Goal: Task Accomplishment & Management: Manage account settings

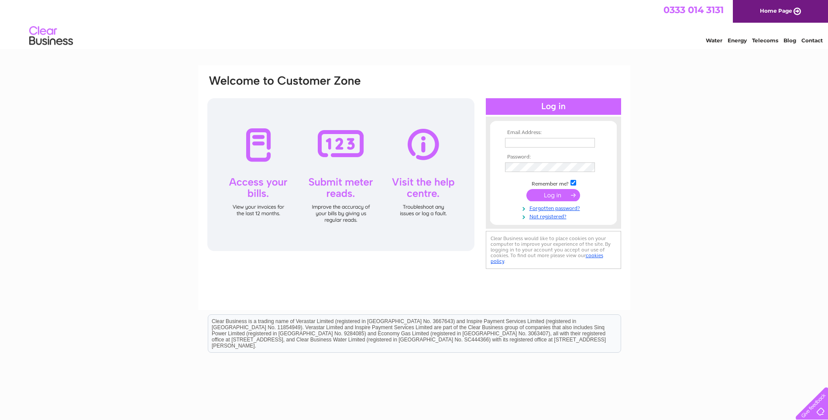
type input "linda@dsykeselectrical.co.uk"
click at [546, 189] on input "submit" at bounding box center [553, 195] width 54 height 12
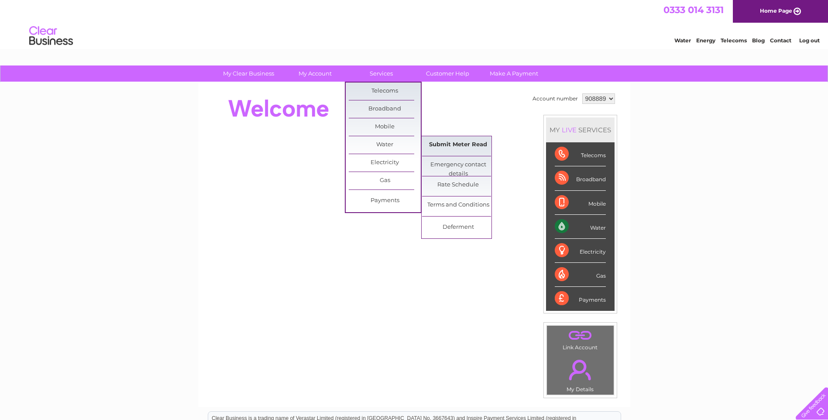
click at [446, 140] on link "Submit Meter Read" at bounding box center [458, 144] width 72 height 17
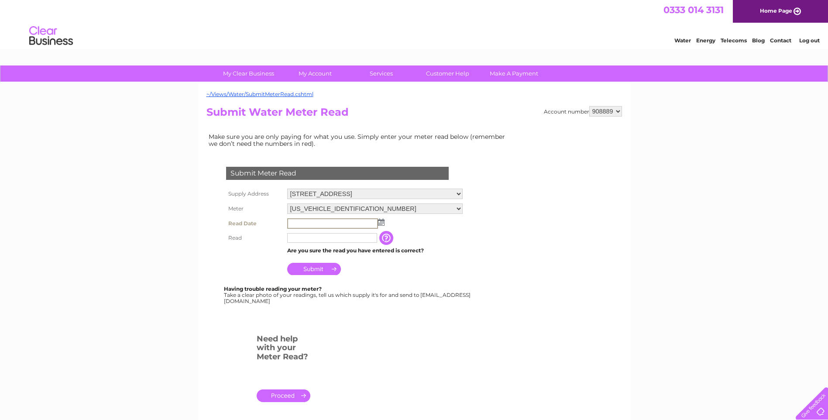
click at [305, 221] on input "text" at bounding box center [332, 223] width 91 height 10
click at [383, 220] on img at bounding box center [380, 221] width 7 height 7
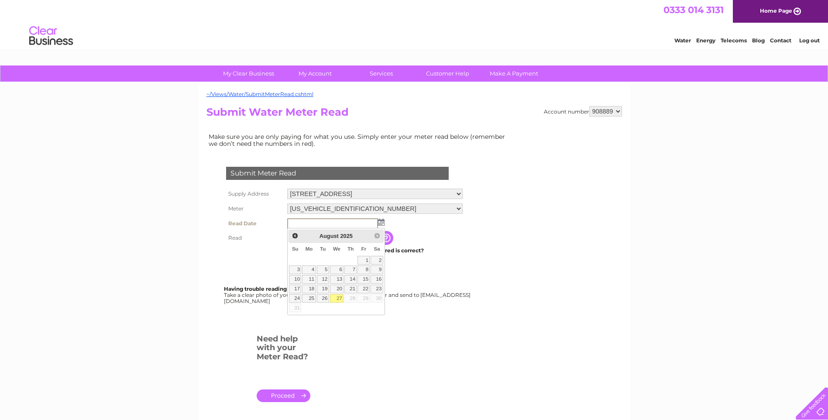
click at [340, 296] on link "27" at bounding box center [337, 298] width 14 height 9
type input "2025/08/27"
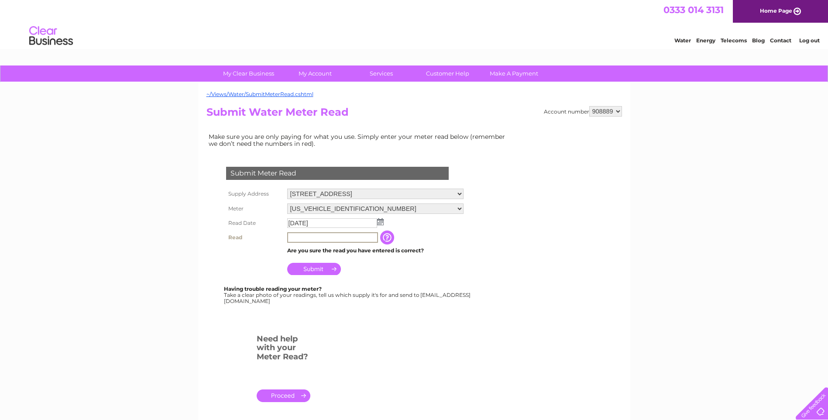
click at [296, 238] on input "text" at bounding box center [332, 237] width 91 height 10
type input "00023"
click at [309, 265] on input "Submit" at bounding box center [314, 268] width 54 height 12
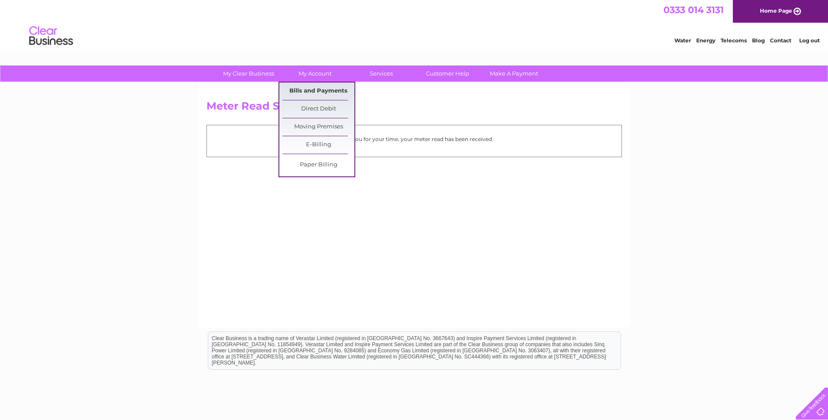
click at [295, 88] on link "Bills and Payments" at bounding box center [318, 90] width 72 height 17
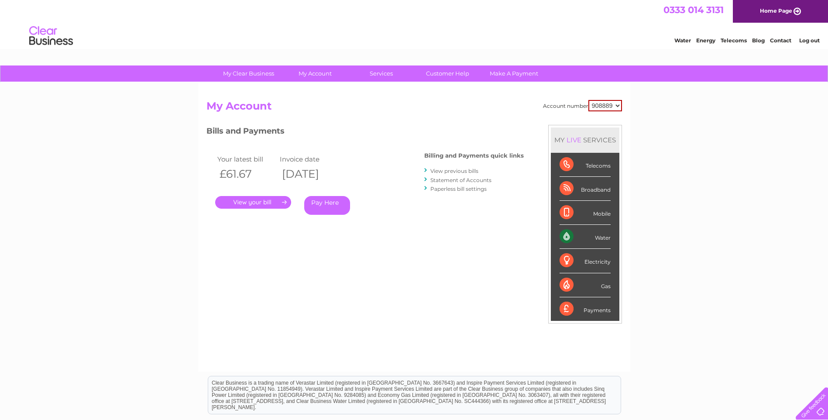
click at [263, 199] on link "." at bounding box center [253, 202] width 76 height 13
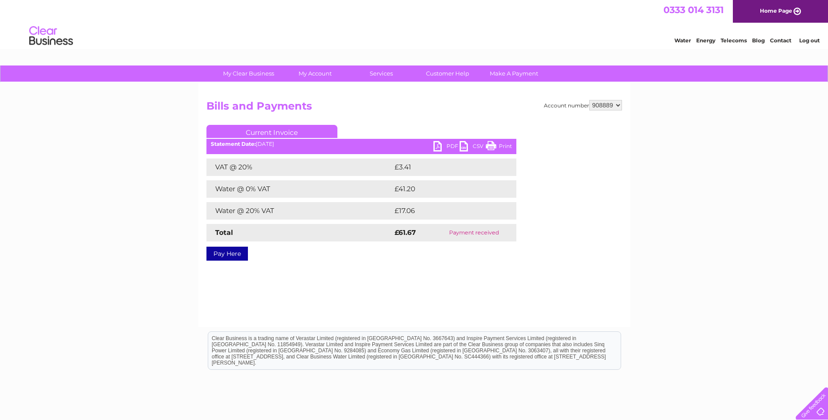
click at [434, 147] on link "PDF" at bounding box center [446, 147] width 26 height 13
click at [442, 142] on link "PDF" at bounding box center [446, 147] width 26 height 13
click at [436, 146] on link "PDF" at bounding box center [446, 147] width 26 height 13
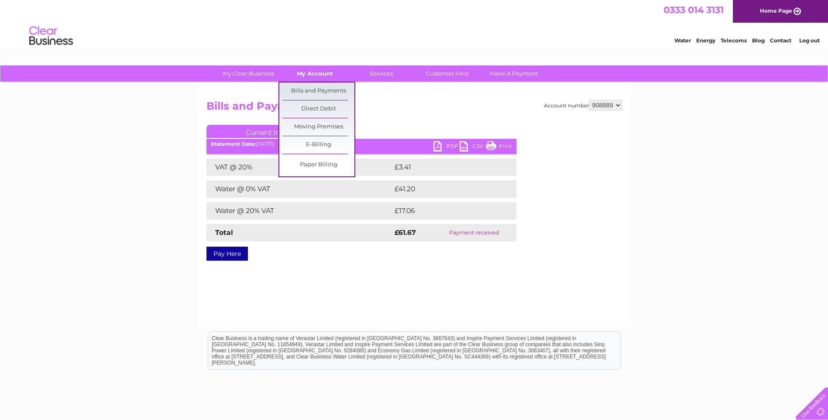
click at [324, 81] on link "My Account" at bounding box center [315, 73] width 72 height 16
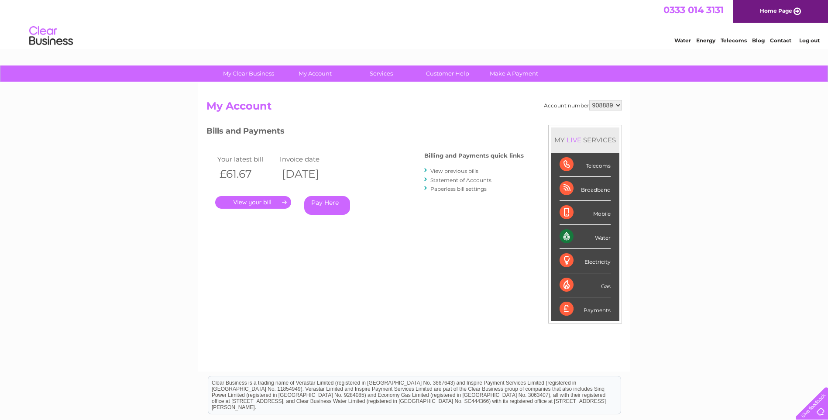
click at [254, 201] on link "." at bounding box center [253, 202] width 76 height 13
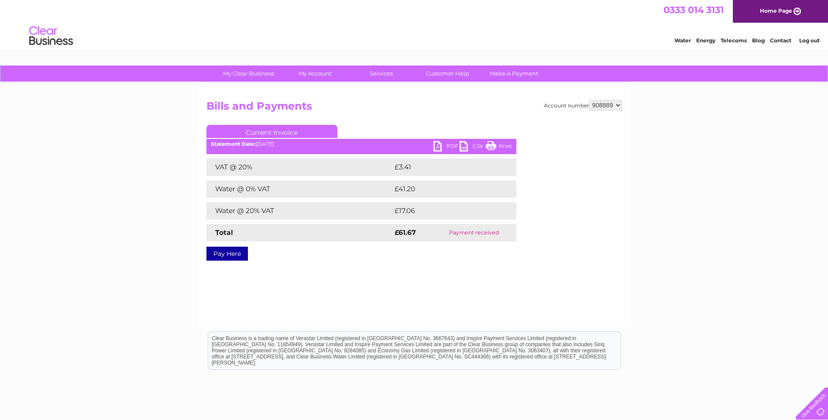
click at [440, 147] on link "PDF" at bounding box center [446, 147] width 26 height 13
click at [441, 145] on link "PDF" at bounding box center [446, 147] width 26 height 13
